Goal: Find specific page/section: Find specific page/section

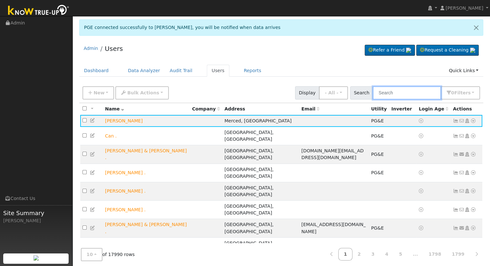
click at [412, 94] on input "text" at bounding box center [407, 92] width 68 height 13
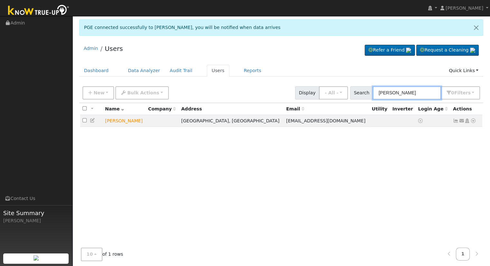
type input "[PERSON_NAME]"
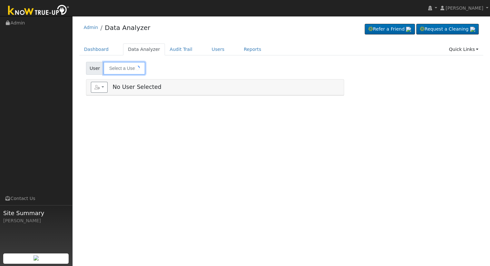
type input "[PERSON_NAME]"
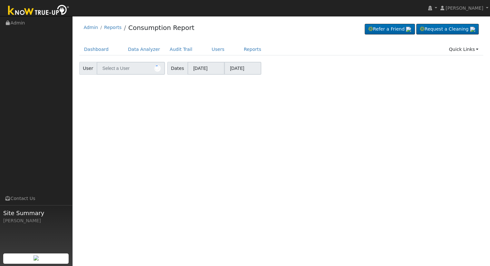
type input "[PERSON_NAME]"
